Goal: Information Seeking & Learning: Learn about a topic

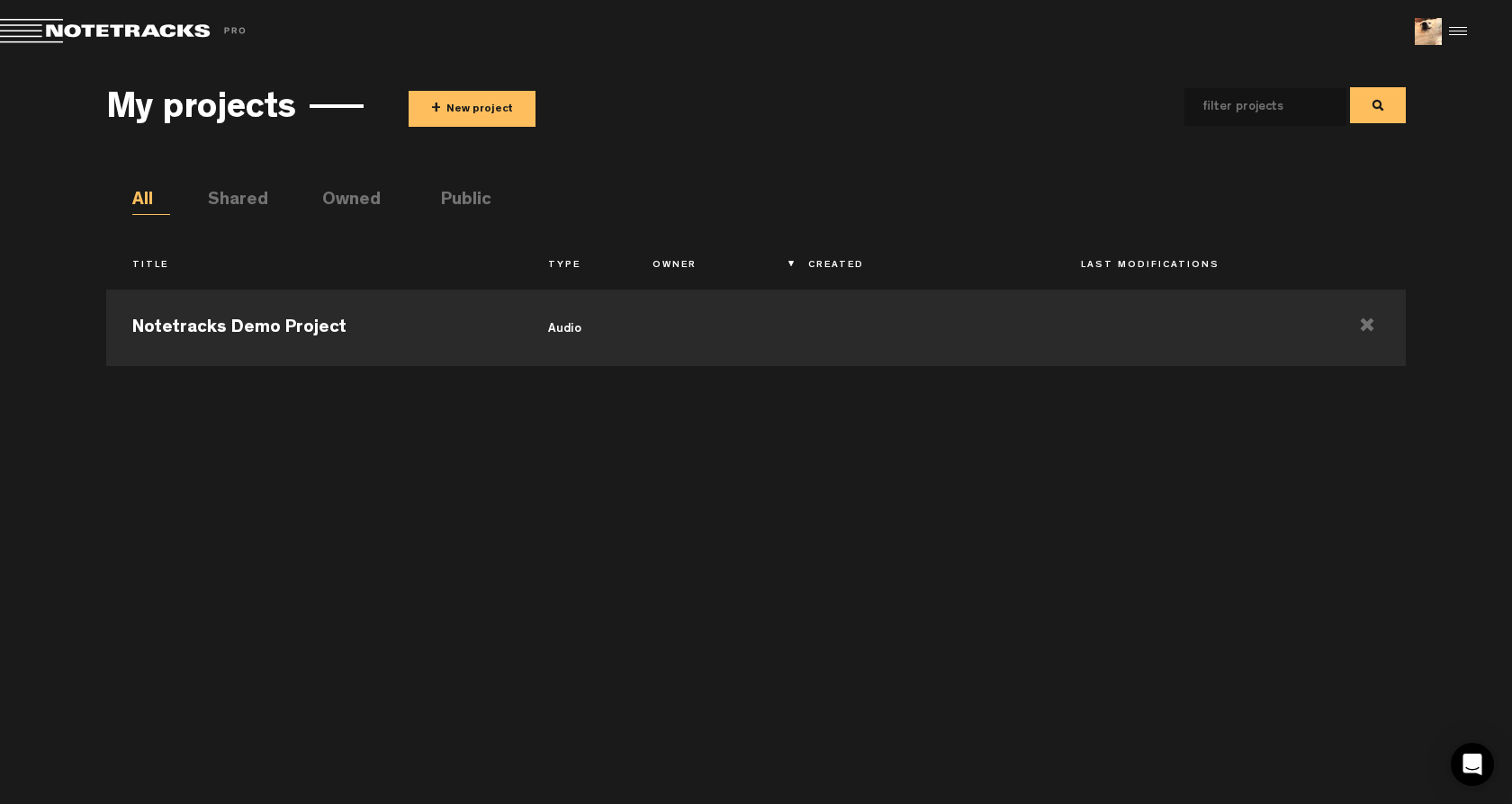
click at [513, 207] on ul "All Shared Owned Public" at bounding box center [770, 201] width 1274 height 27
click at [476, 197] on li "Public" at bounding box center [460, 201] width 37 height 27
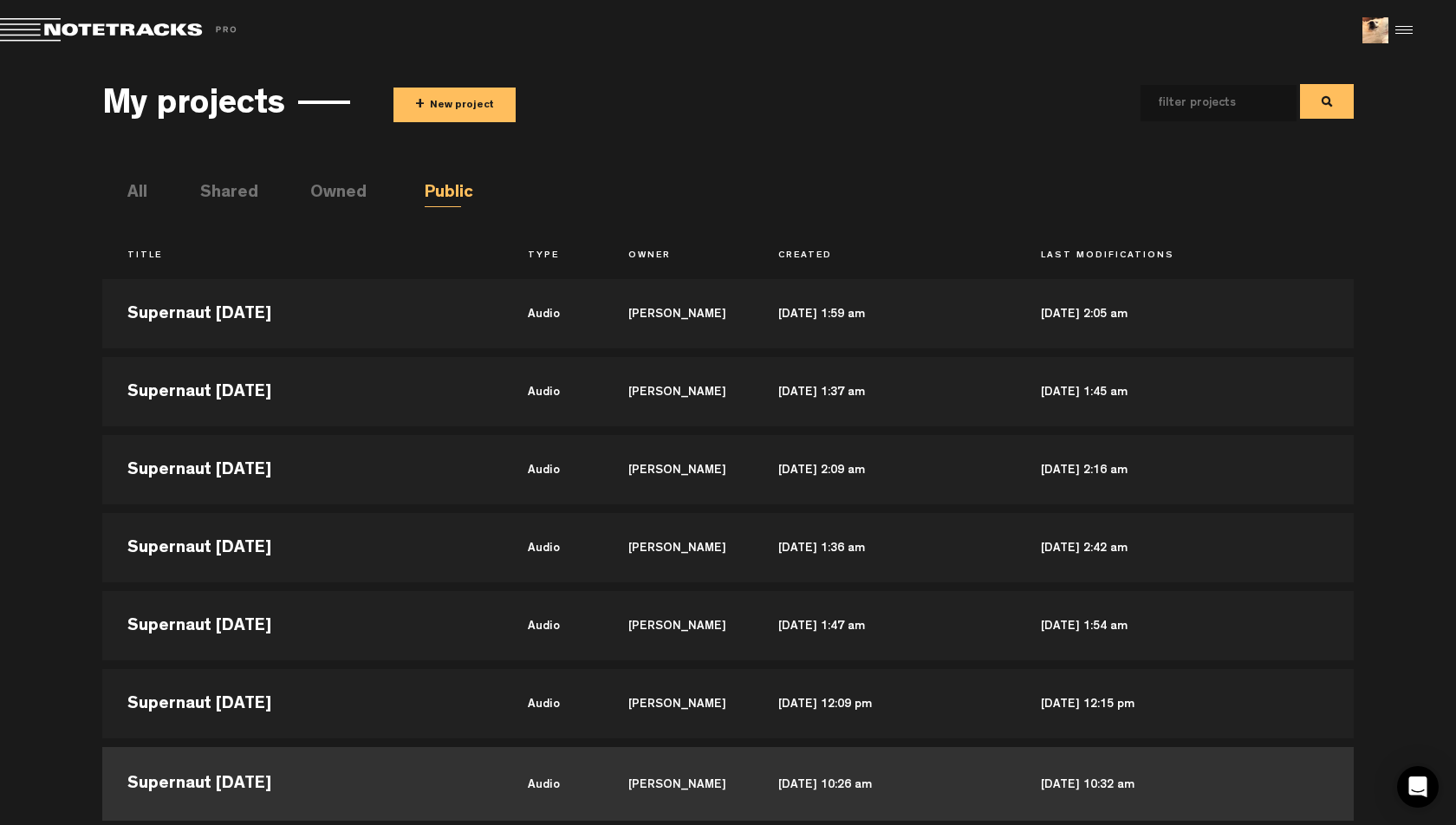
click at [277, 774] on td "Supernaut [DATE]" at bounding box center [302, 782] width 400 height 78
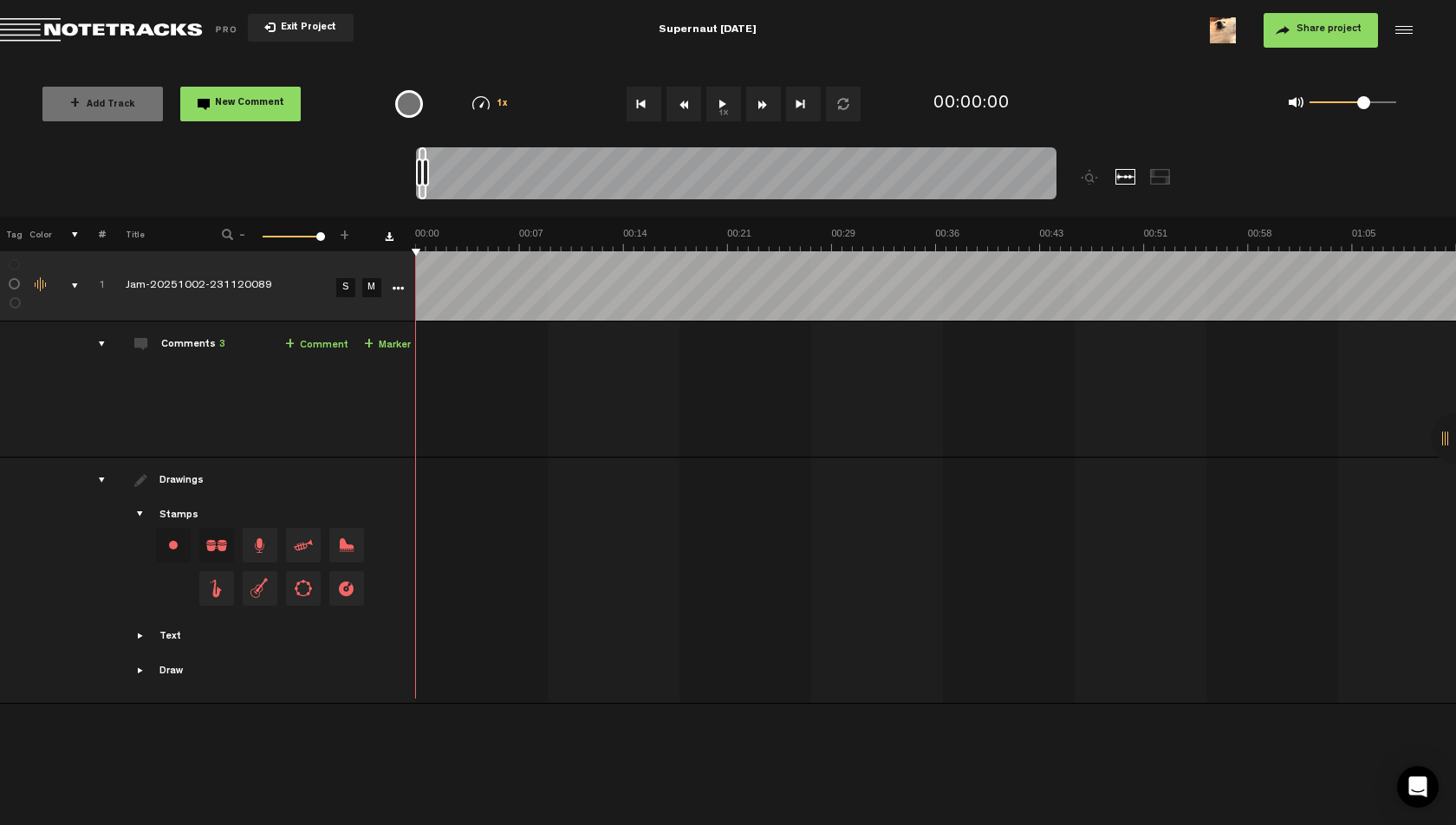
click at [723, 102] on button "1x" at bounding box center [723, 104] width 35 height 35
click at [507, 222] on th at bounding box center [934, 234] width 1040 height 35
drag, startPoint x: 1345, startPoint y: 101, endPoint x: 1326, endPoint y: 102, distance: 19.0
click at [1326, 102] on div "0 1 0.14" at bounding box center [1353, 103] width 87 height 4
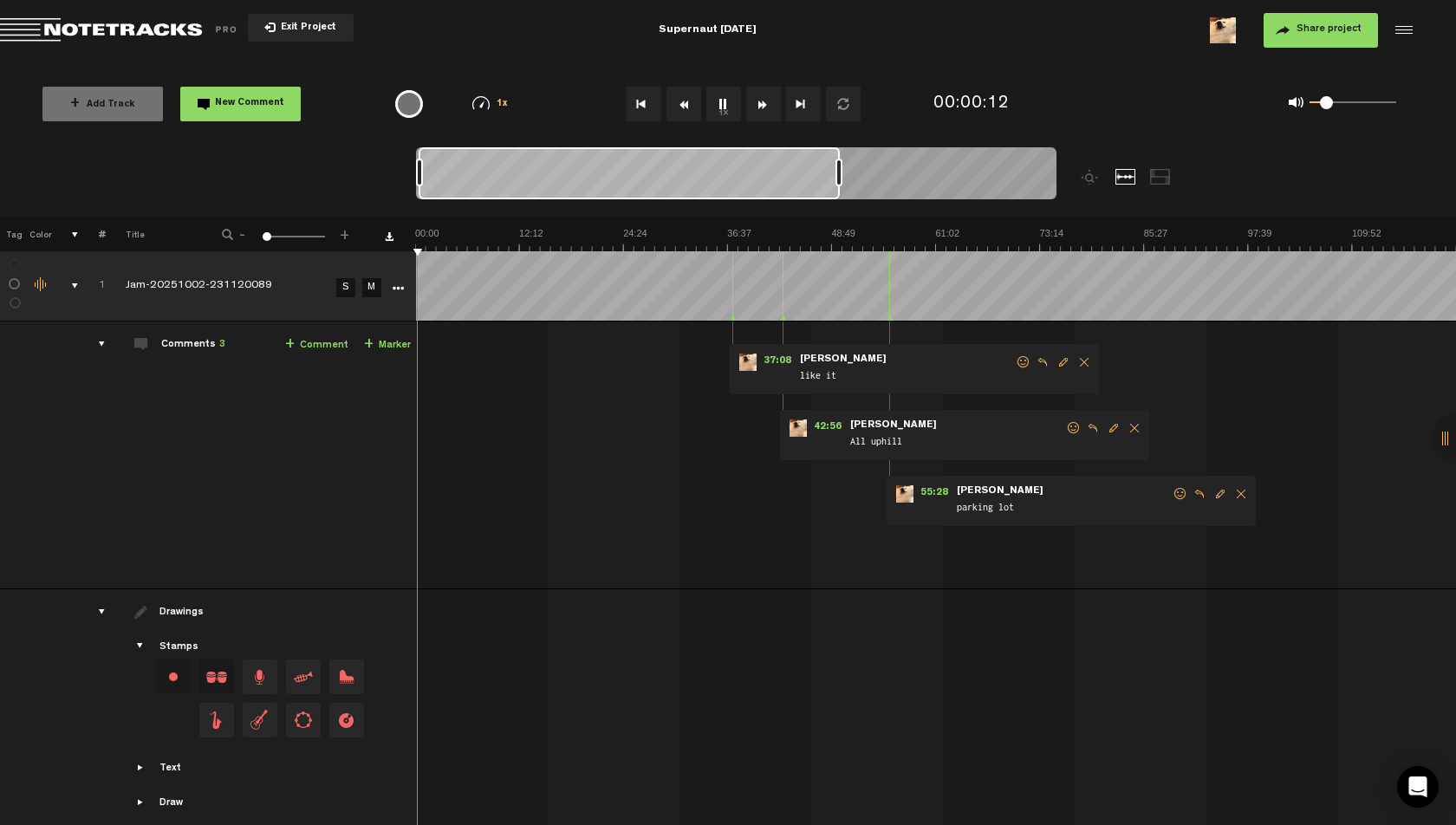
drag, startPoint x: 423, startPoint y: 170, endPoint x: 836, endPoint y: 159, distance: 413.1
click at [836, 159] on div at bounding box center [838, 172] width 7 height 27
click at [772, 359] on span "37:08" at bounding box center [777, 362] width 42 height 17
click at [733, 229] on img at bounding box center [934, 240] width 1040 height 25
click at [737, 229] on img at bounding box center [934, 240] width 1040 height 25
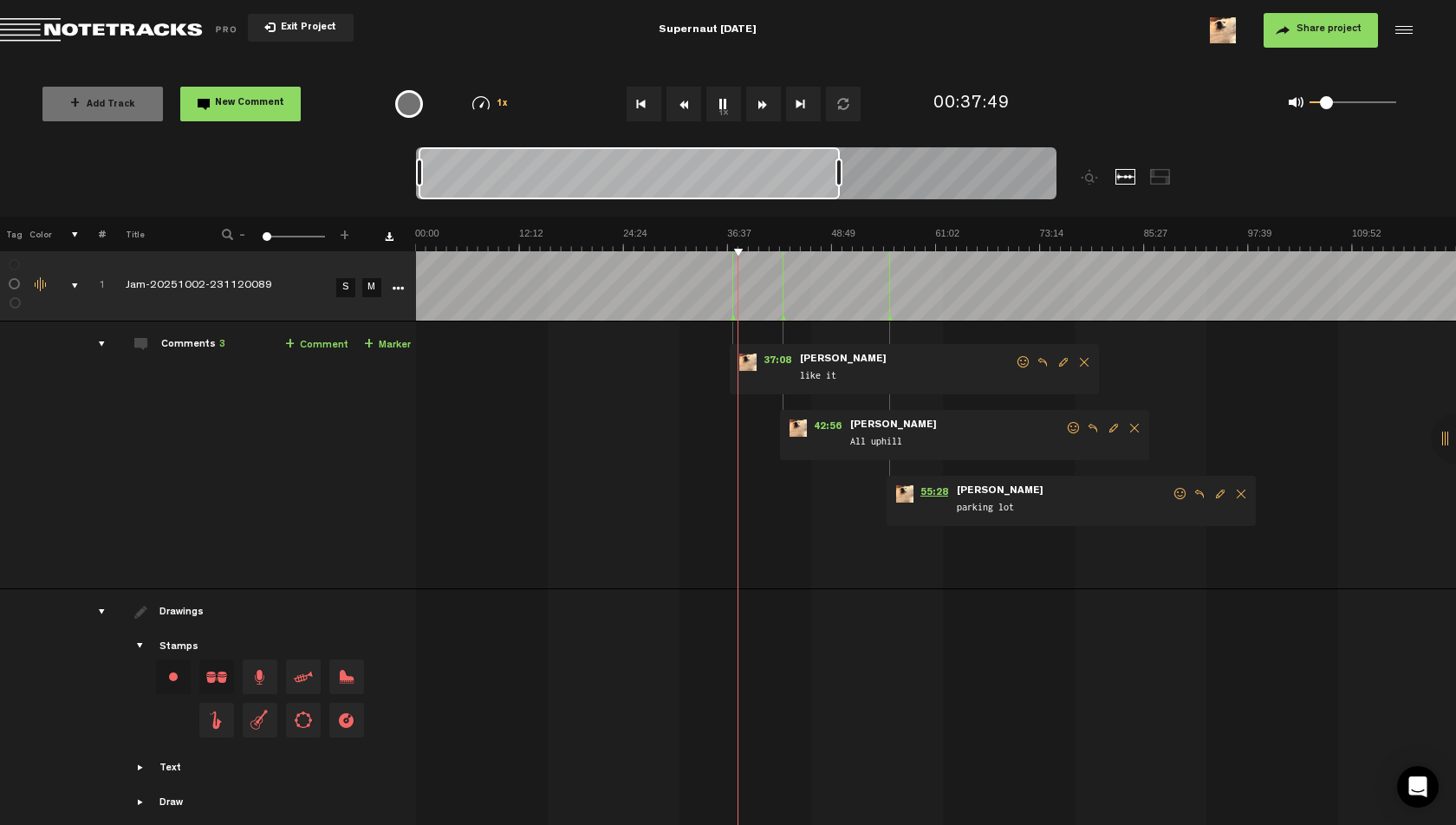
click at [949, 492] on span "55:28" at bounding box center [934, 494] width 42 height 17
drag, startPoint x: 1329, startPoint y: 100, endPoint x: 1338, endPoint y: 101, distance: 9.1
click at [1338, 101] on span at bounding box center [1339, 103] width 13 height 13
drag, startPoint x: 1335, startPoint y: 105, endPoint x: 1357, endPoint y: 104, distance: 22.0
click at [1357, 104] on span at bounding box center [1357, 103] width 13 height 13
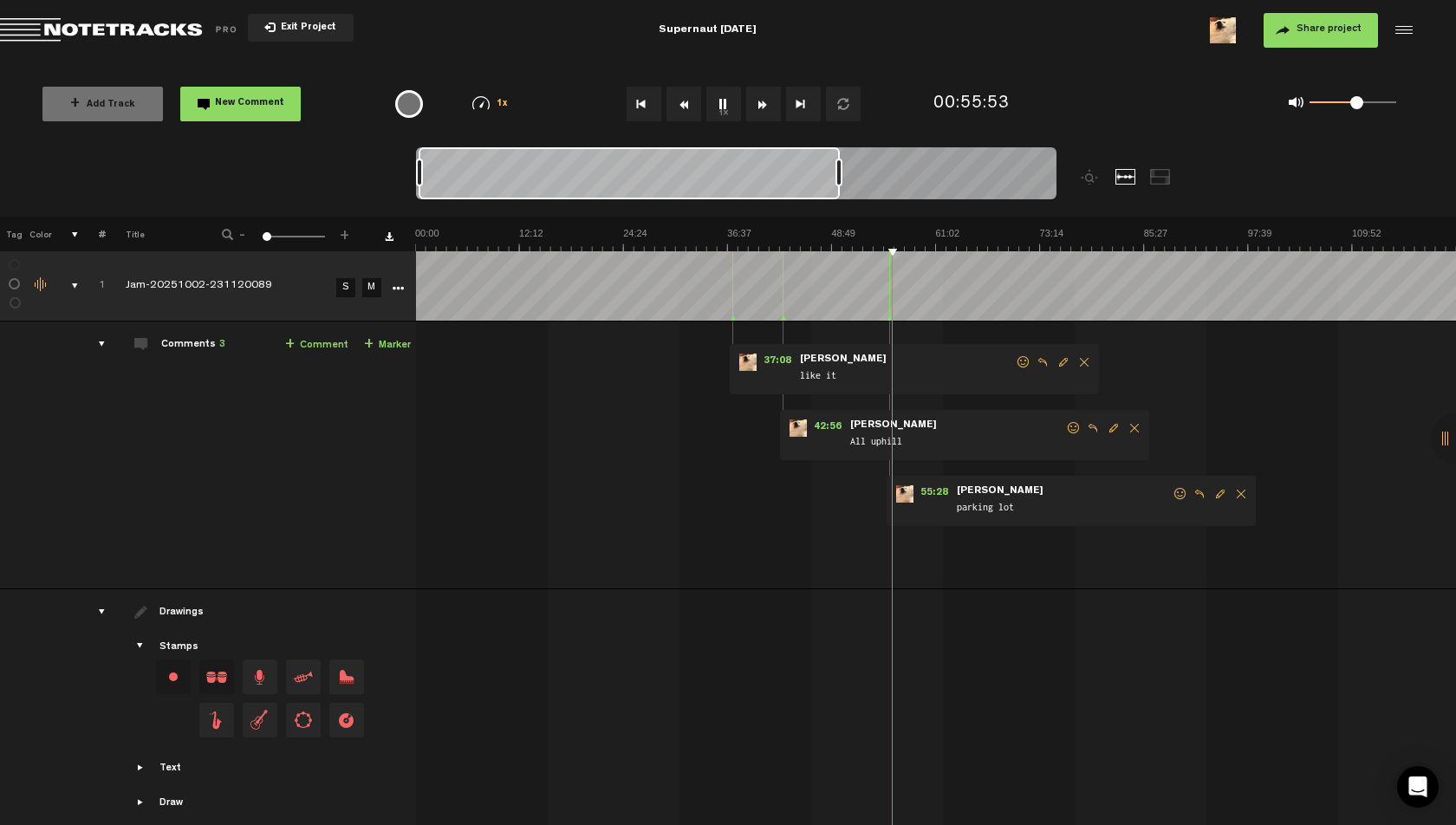
click at [898, 27] on md-toolbar "Exit Project Supernaut [DATE] Share project Save project" at bounding box center [728, 30] width 1456 height 61
